Goal: Navigation & Orientation: Find specific page/section

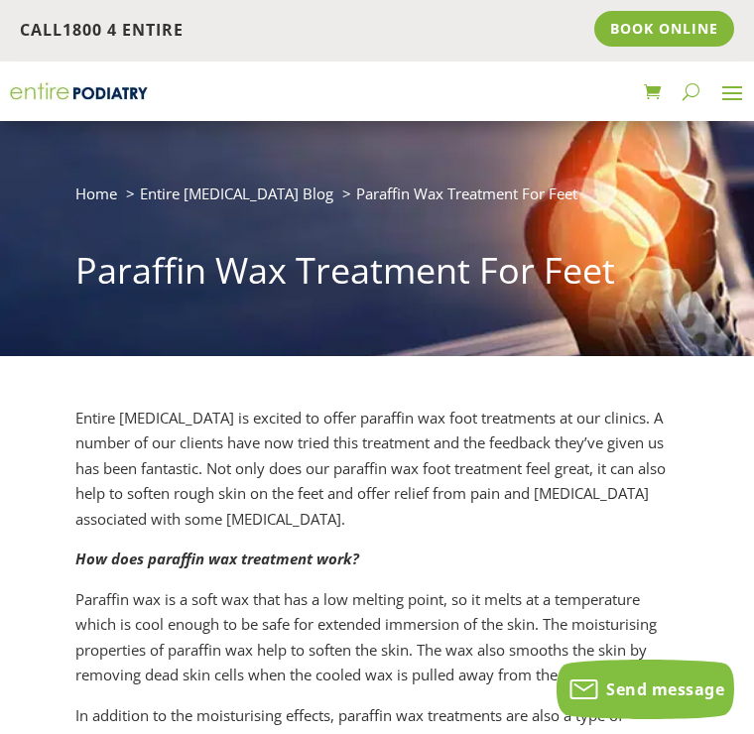
click at [743, 92] on span at bounding box center [732, 92] width 32 height 32
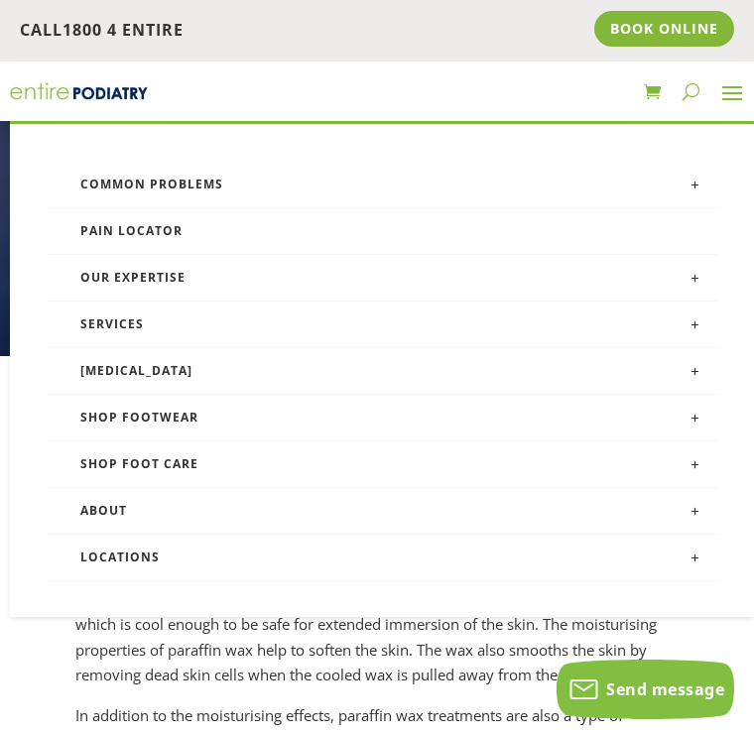
click at [156, 552] on link "Locations" at bounding box center [383, 558] width 670 height 47
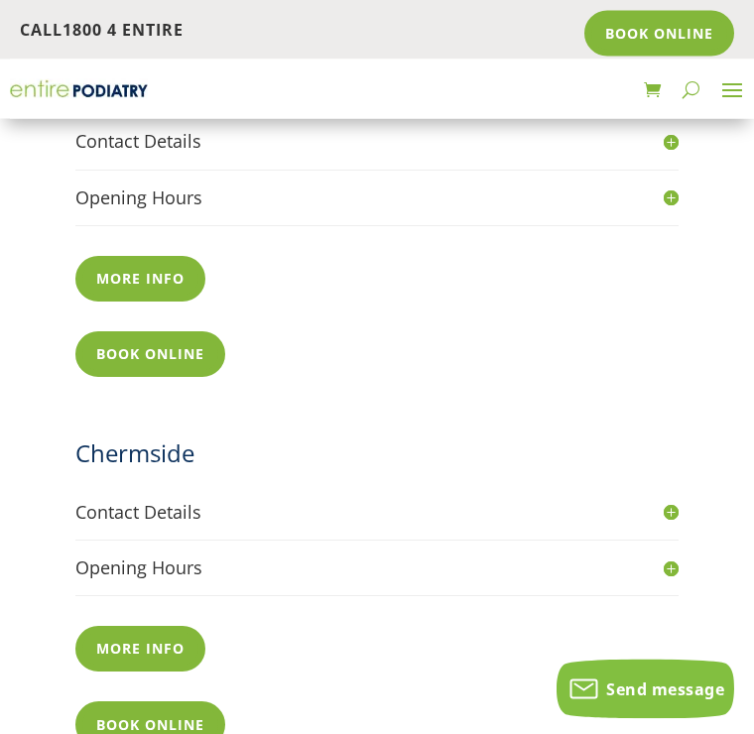
scroll to position [1168, 0]
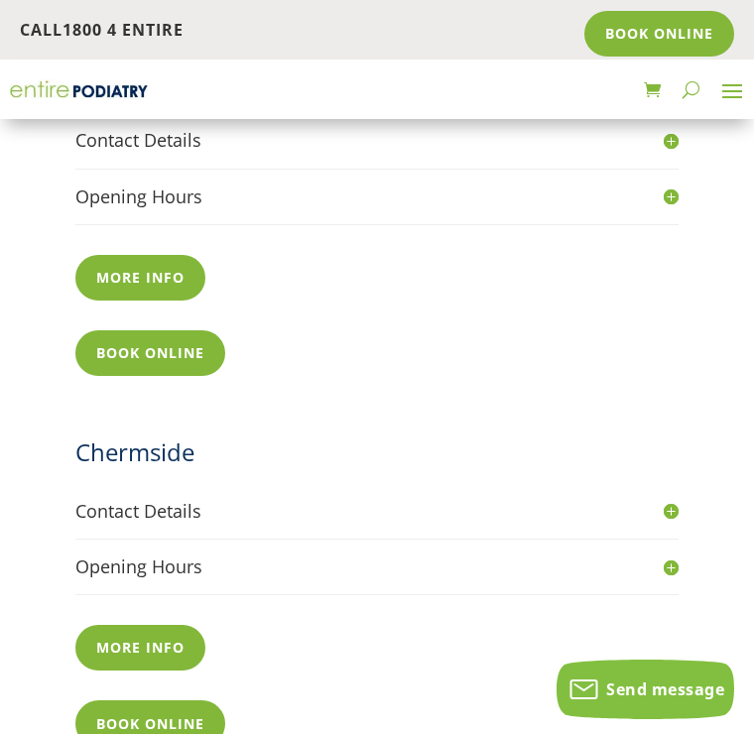
click at [182, 499] on h4 "Contact Details" at bounding box center [376, 511] width 603 height 25
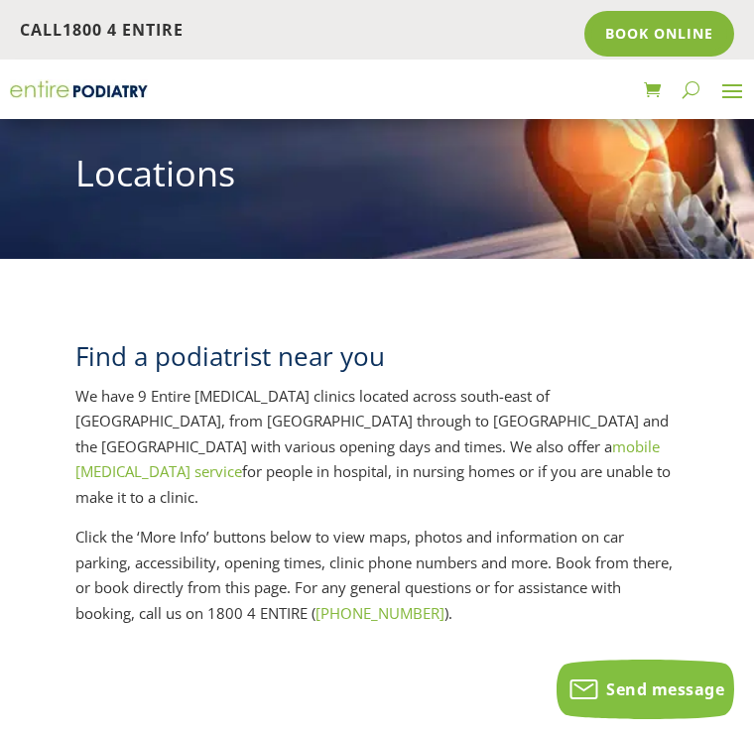
scroll to position [0, 0]
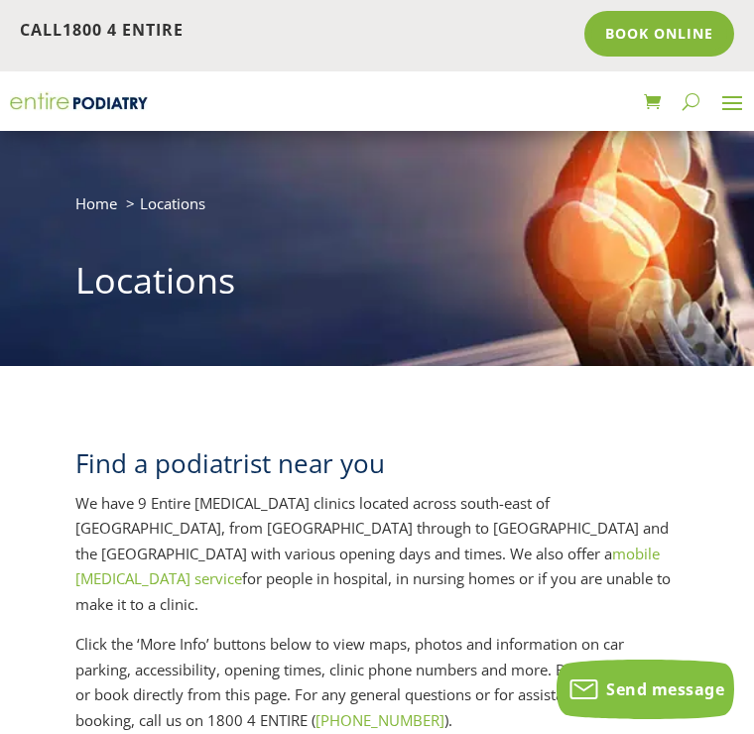
click at [744, 99] on span at bounding box center [732, 102] width 32 height 32
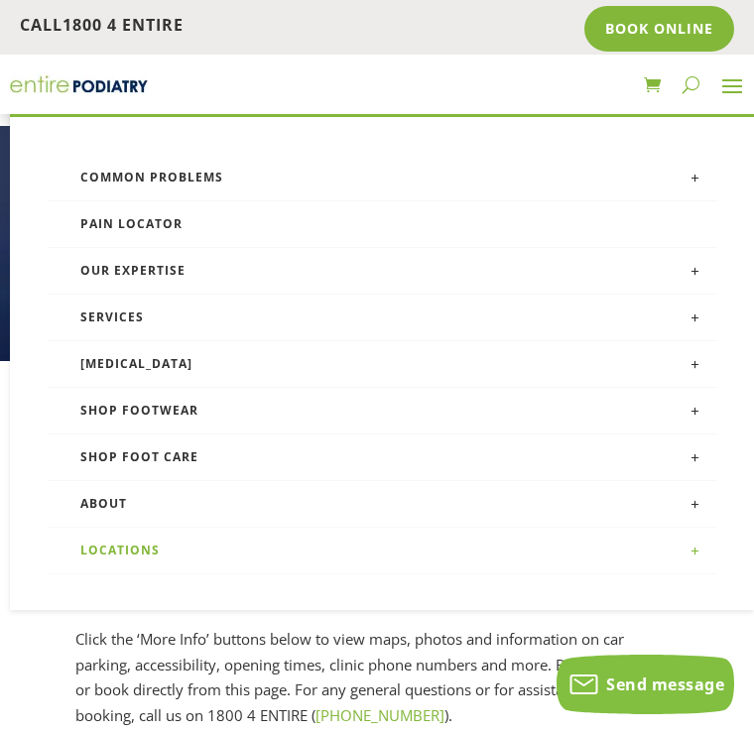
scroll to position [42, 0]
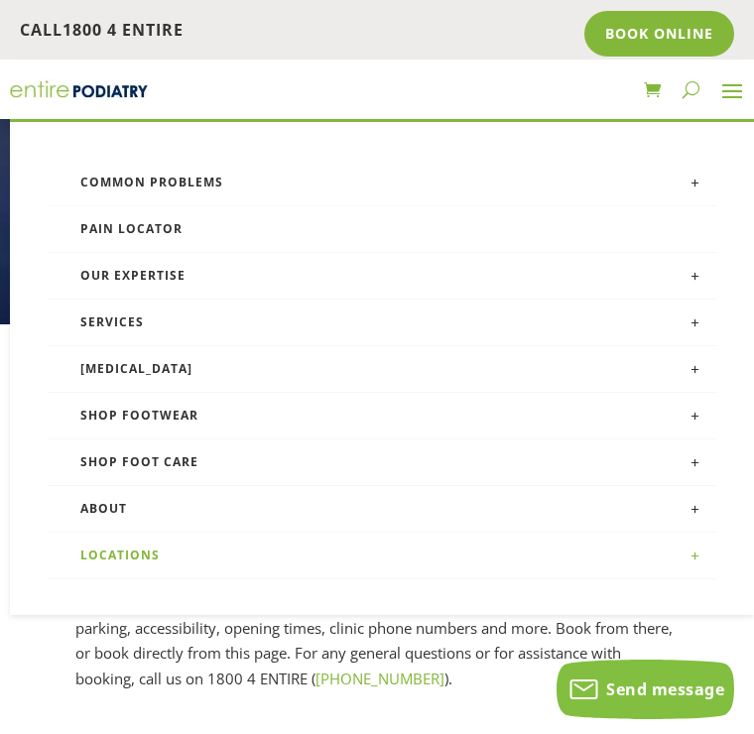
click at [154, 314] on link "Services" at bounding box center [383, 323] width 670 height 47
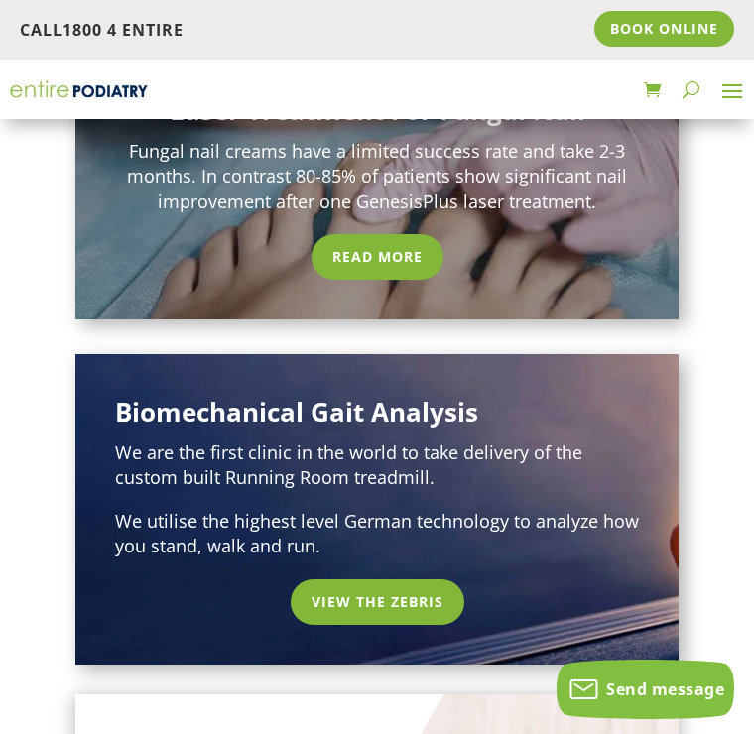
scroll to position [699, 0]
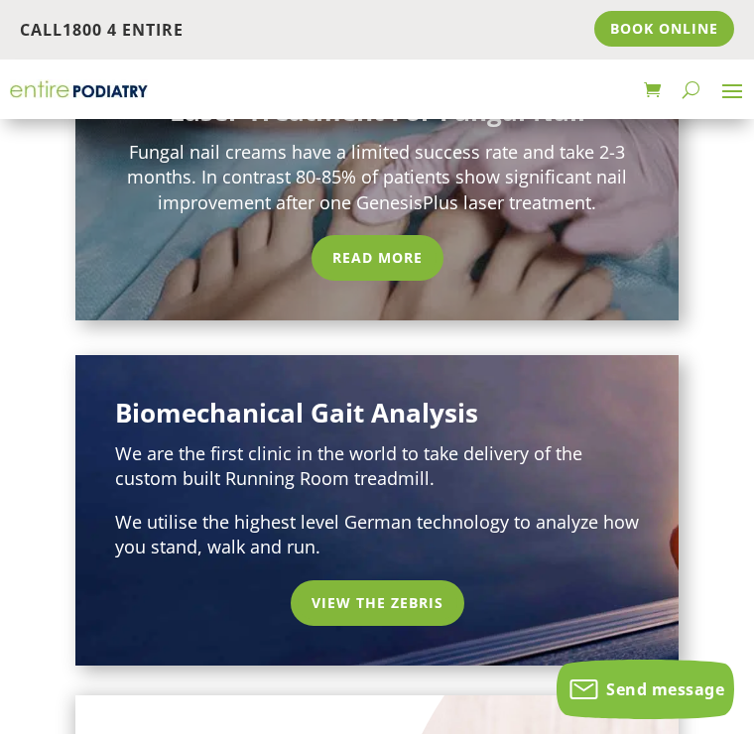
click at [419, 580] on link "View the Zebris" at bounding box center [378, 603] width 174 height 46
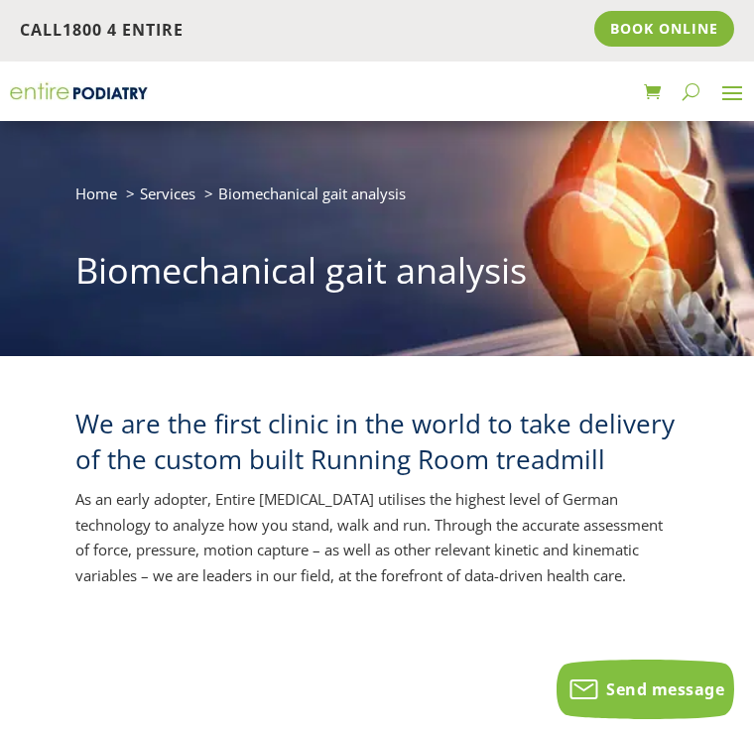
click at [660, 91] on link at bounding box center [652, 91] width 17 height 32
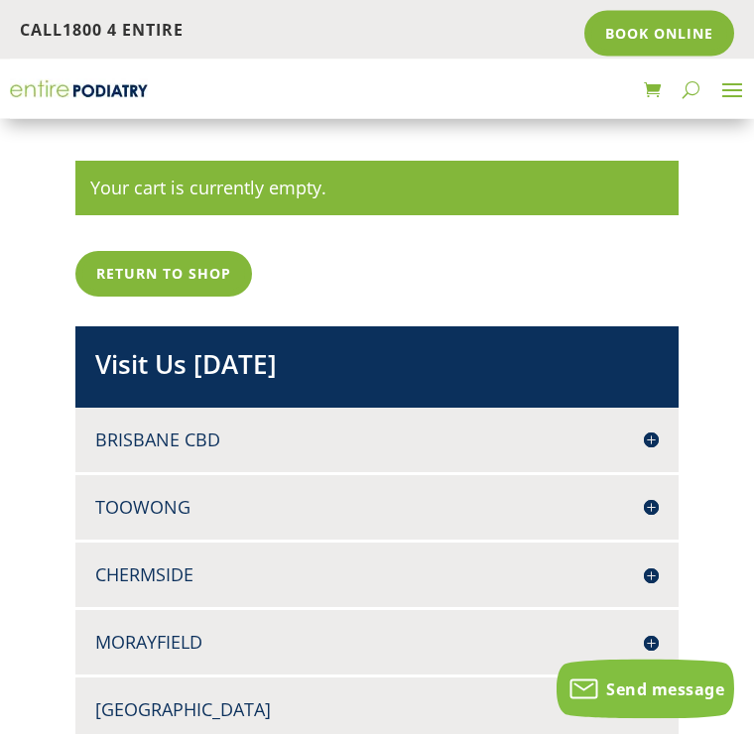
scroll to position [255, 0]
click at [213, 274] on link "Return to shop" at bounding box center [163, 274] width 177 height 46
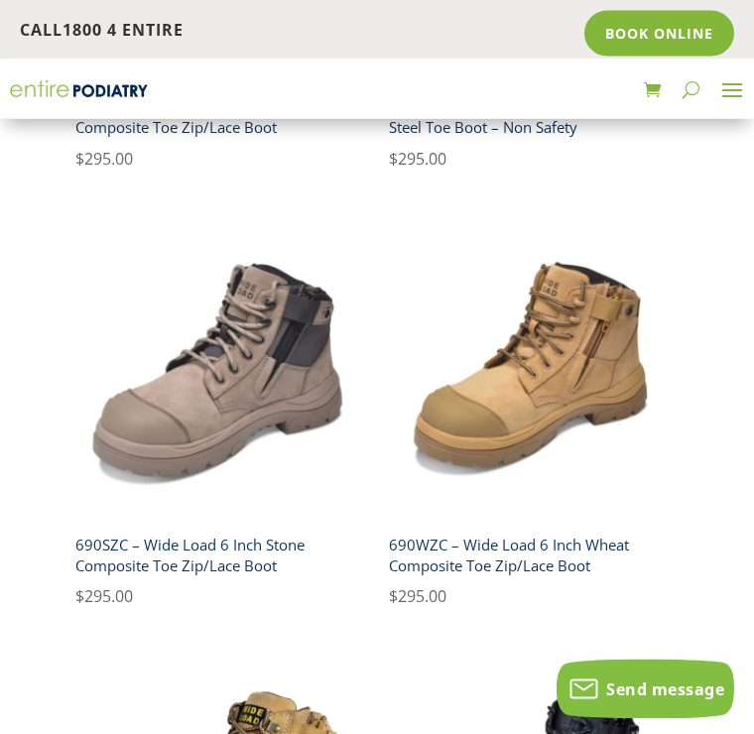
scroll to position [1236, 0]
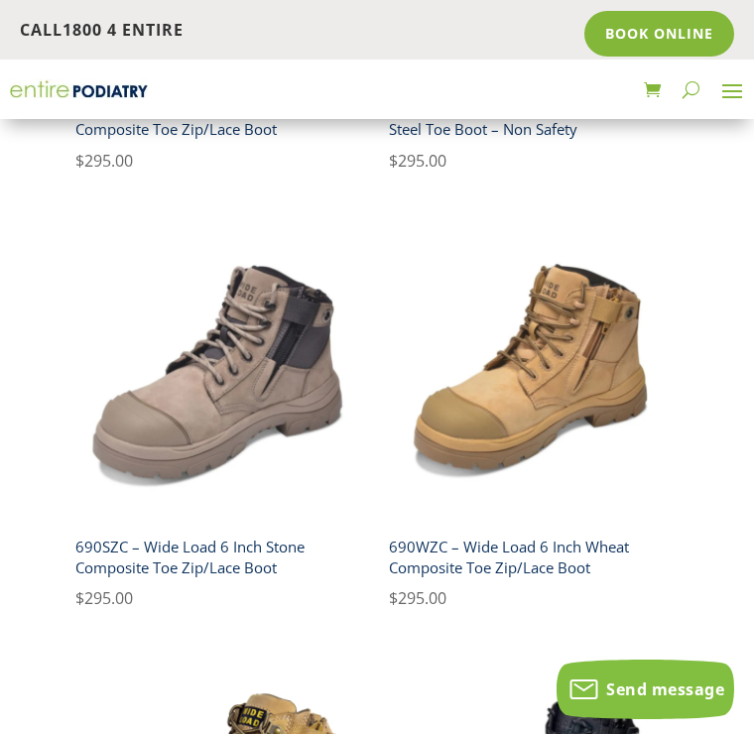
click at [727, 83] on span at bounding box center [732, 90] width 32 height 32
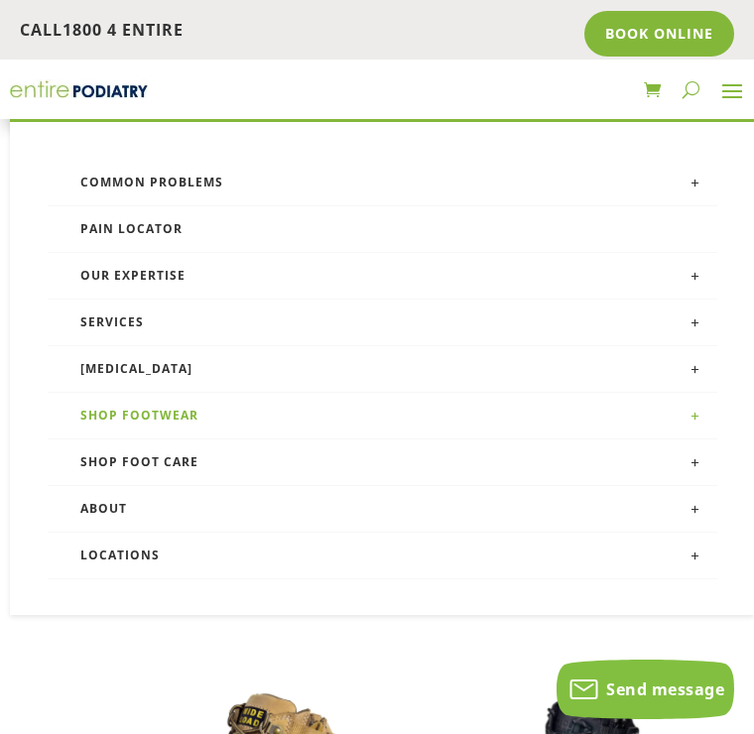
click at [199, 454] on link "Shop Foot Care" at bounding box center [383, 463] width 670 height 47
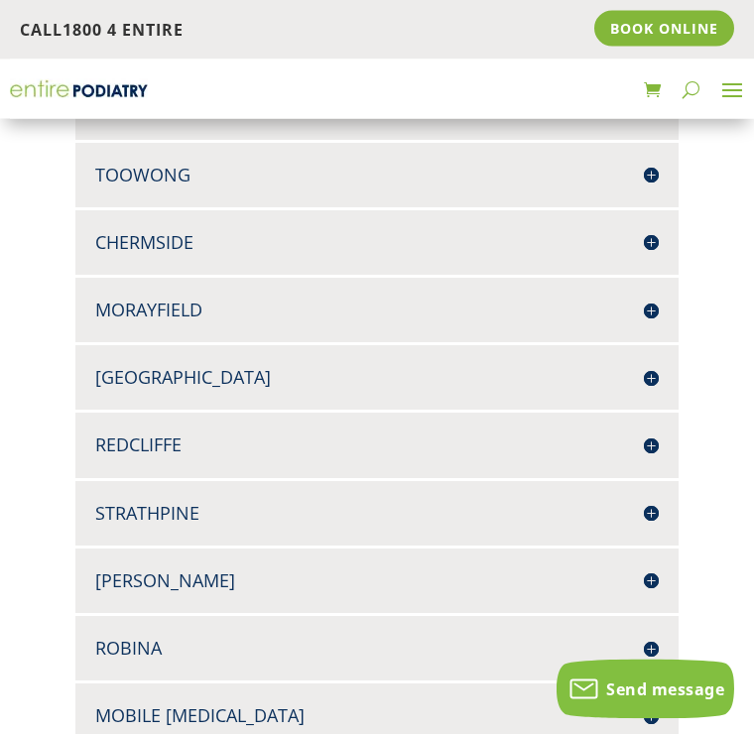
scroll to position [1361, 0]
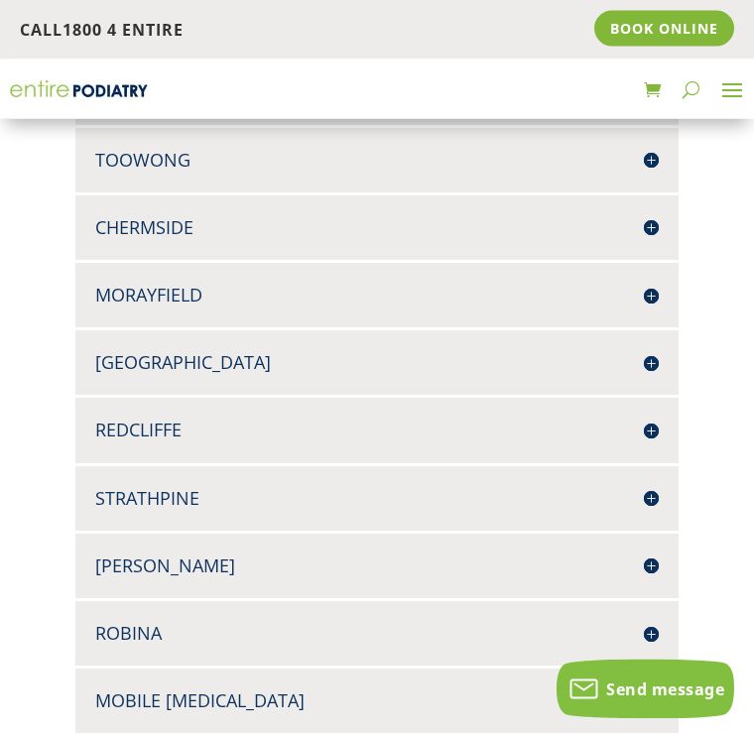
click at [198, 222] on h4 "Chermside" at bounding box center [377, 228] width 564 height 25
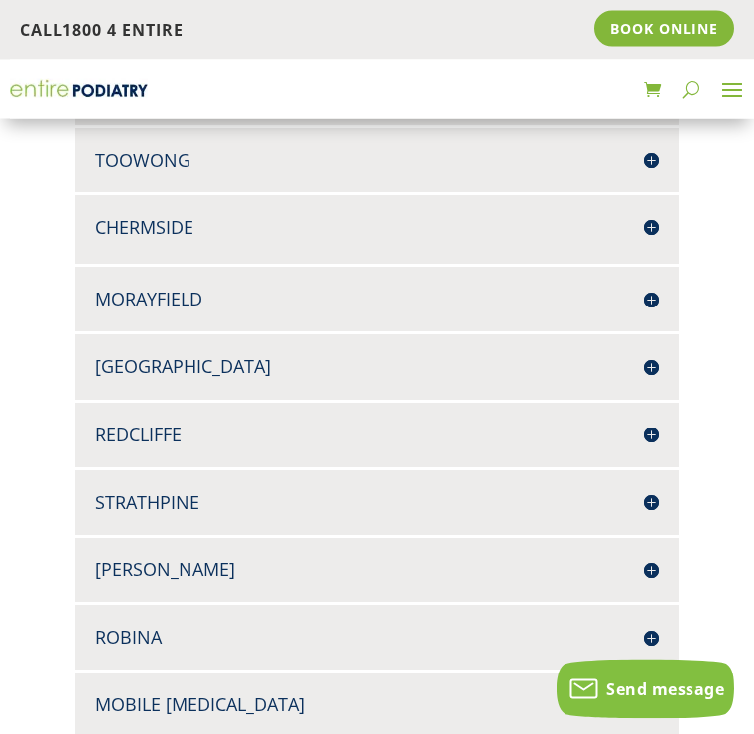
scroll to position [1362, 0]
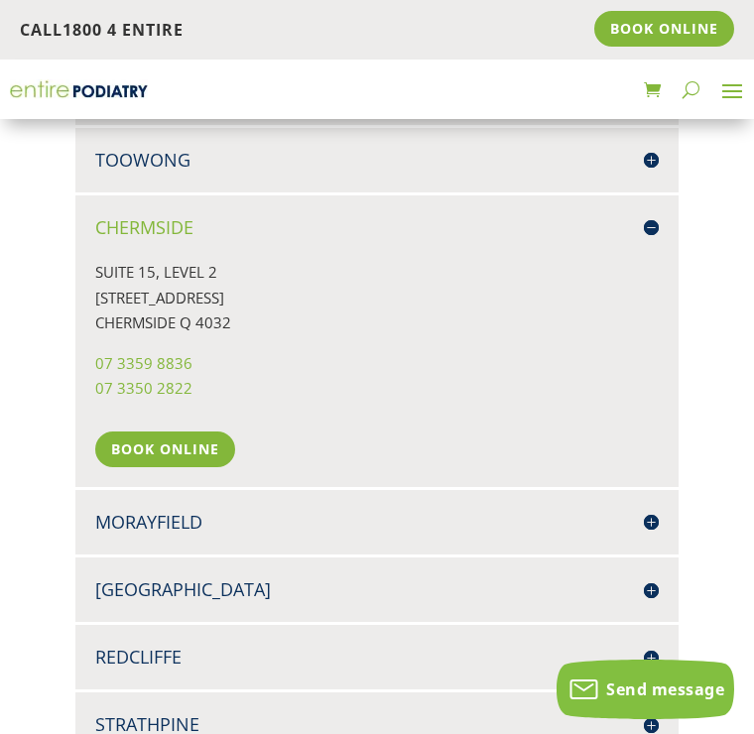
click at [741, 91] on span at bounding box center [732, 90] width 32 height 32
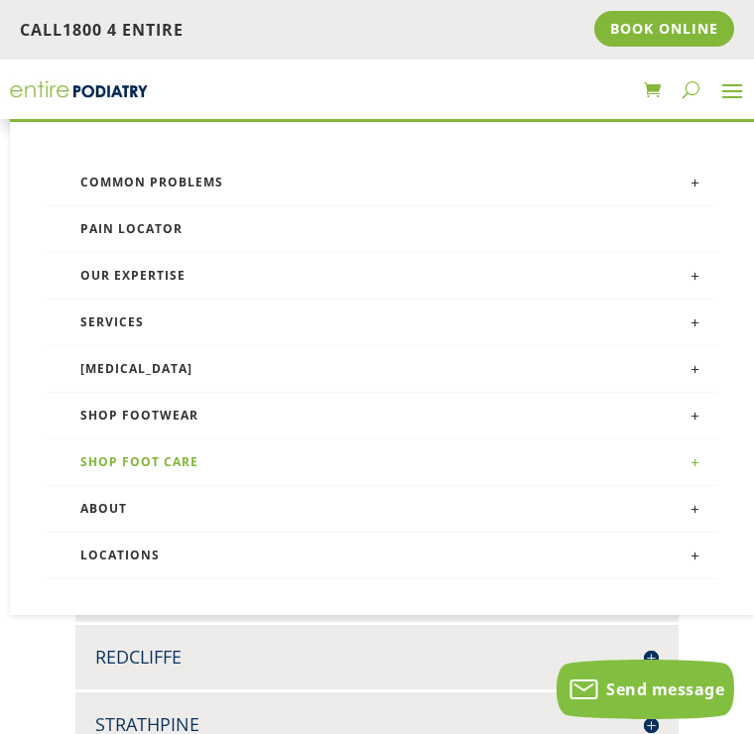
scroll to position [0, 0]
click at [696, 78] on button "button" at bounding box center [691, 89] width 17 height 32
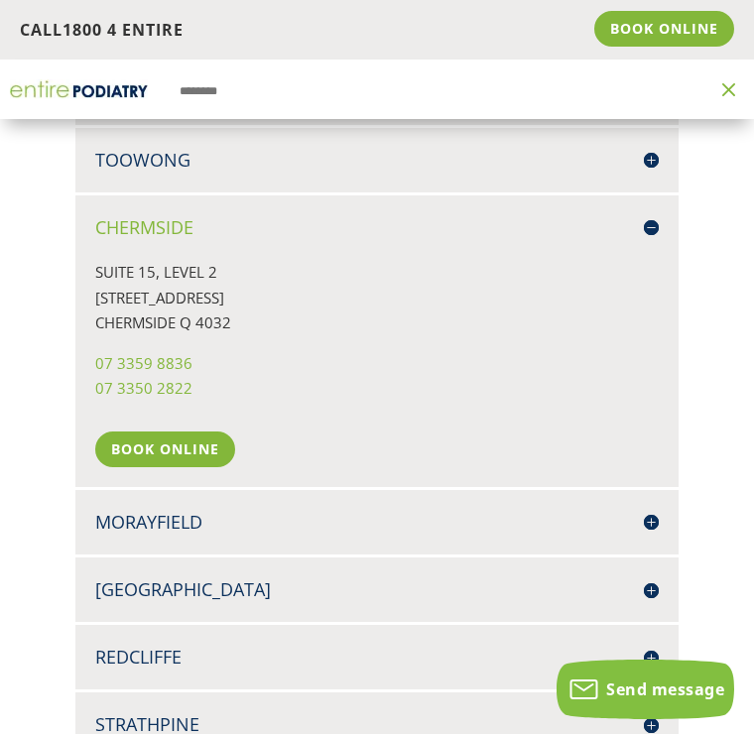
click at [206, 434] on link "Book Online" at bounding box center [165, 450] width 140 height 36
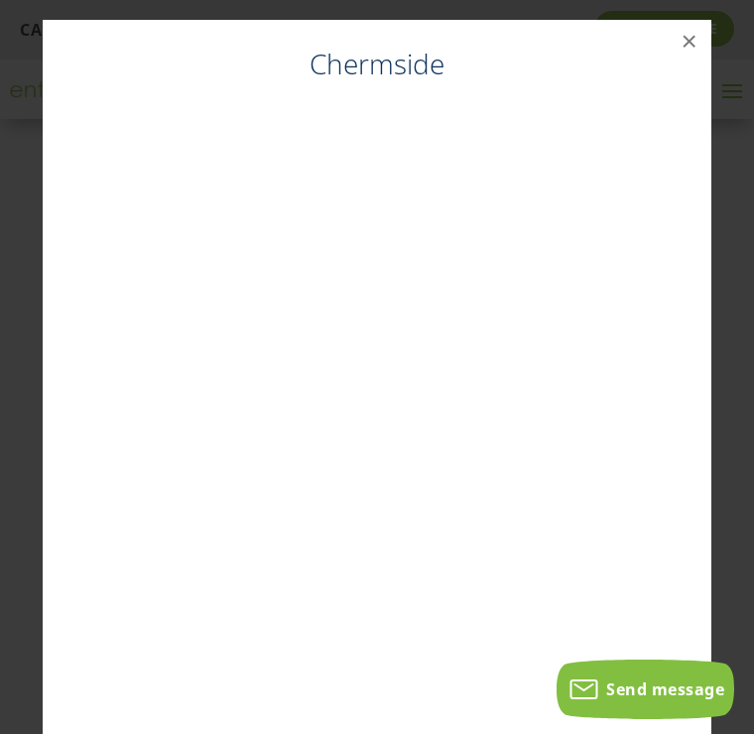
scroll to position [1323, 0]
click at [697, 46] on button "×" at bounding box center [690, 42] width 44 height 44
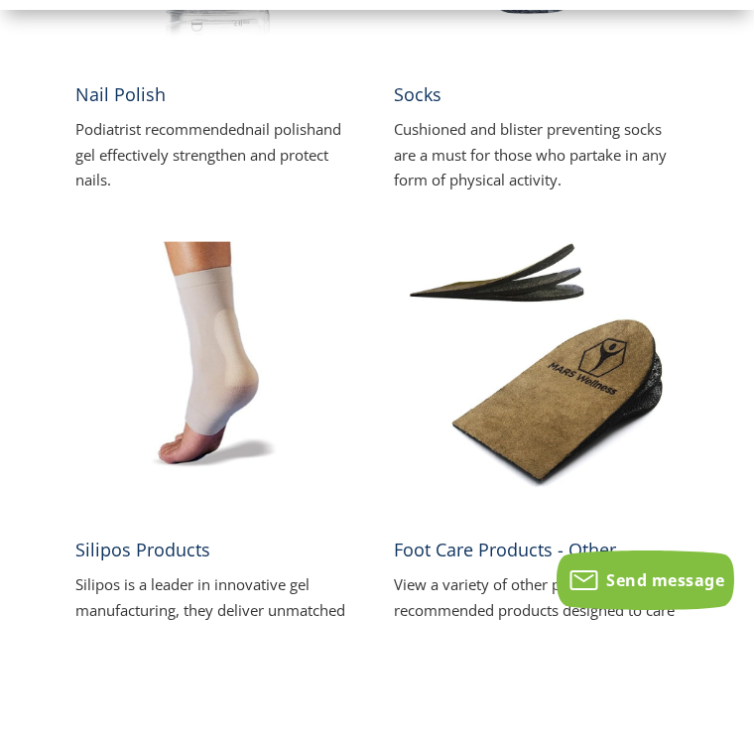
scroll to position [638, 0]
